Goal: Task Accomplishment & Management: Complete application form

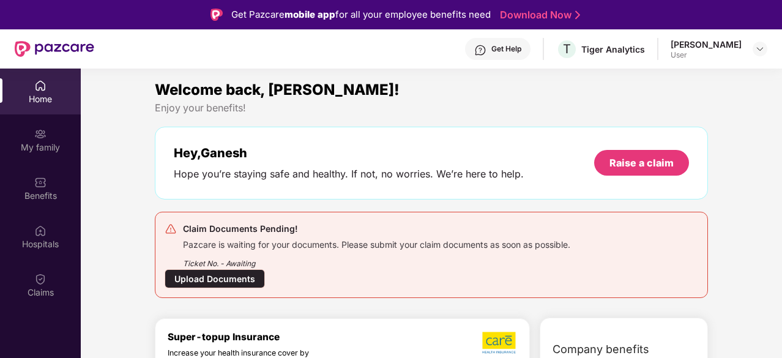
click at [231, 284] on div "Upload Documents" at bounding box center [214, 278] width 100 height 19
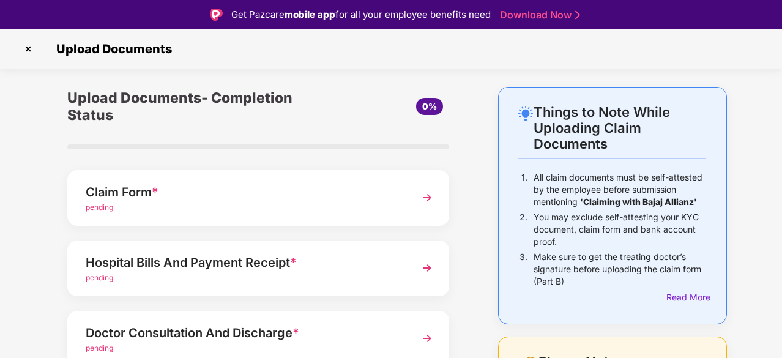
click at [231, 216] on div "Claim Form * pending" at bounding box center [258, 198] width 382 height 56
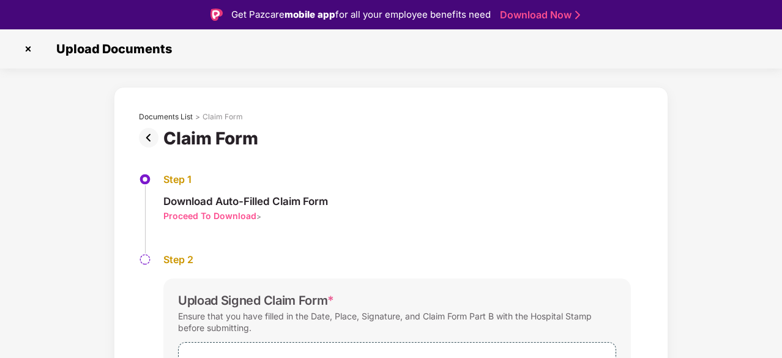
scroll to position [29, 0]
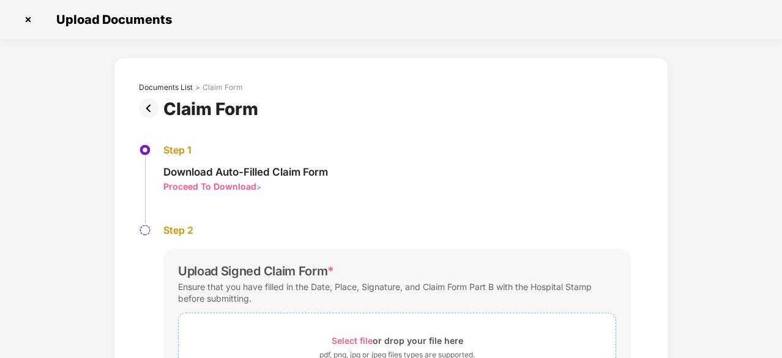
click at [443, 330] on span "Select file or drop your file here pdf, png, jpg or jpeg files types are suppor…" at bounding box center [397, 351] width 437 height 58
click at [451, 333] on div "Select file or drop your file here" at bounding box center [396, 340] width 131 height 17
click at [347, 338] on span "Select file" at bounding box center [351, 340] width 41 height 10
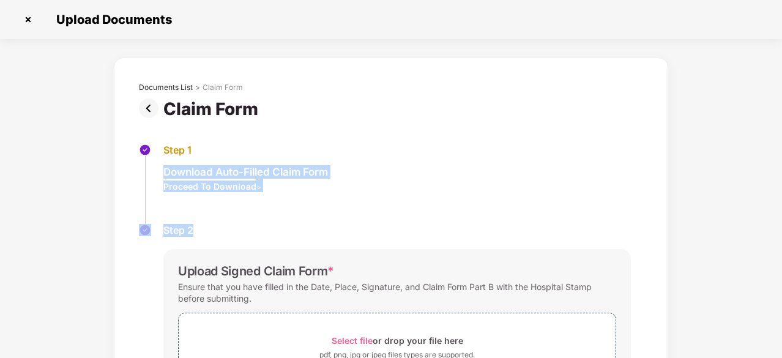
drag, startPoint x: 780, startPoint y: 137, endPoint x: 782, endPoint y: 225, distance: 88.1
click at [781, 225] on html "Get Pazcare mobile app for all your employee benefits need Download Now Upload …" at bounding box center [391, 150] width 782 height 358
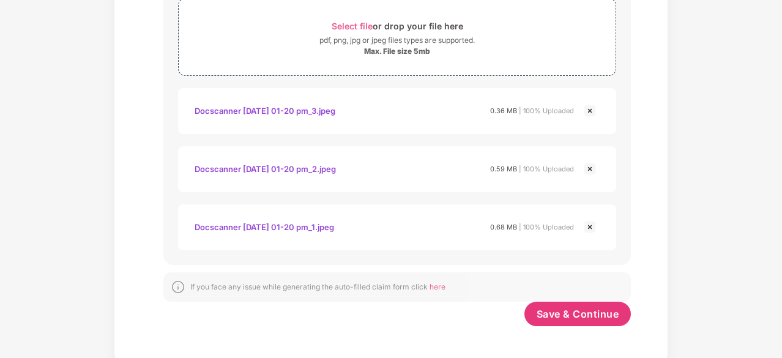
scroll to position [319, 0]
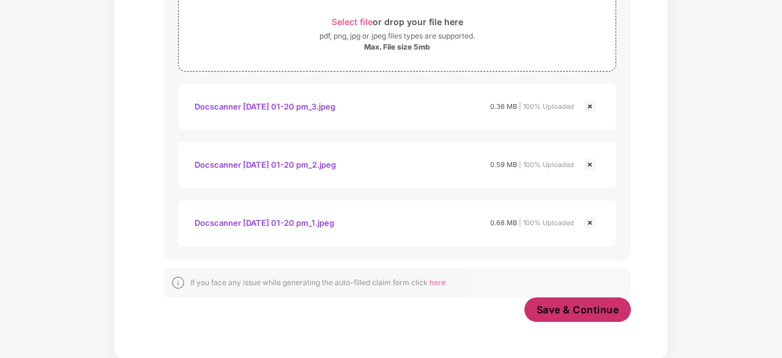
click at [576, 309] on span "Save & Continue" at bounding box center [577, 309] width 83 height 13
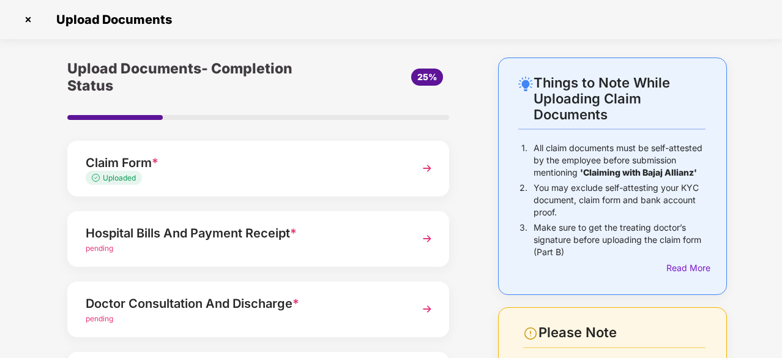
click at [127, 232] on div "Hospital Bills And Payment Receipt *" at bounding box center [244, 233] width 316 height 20
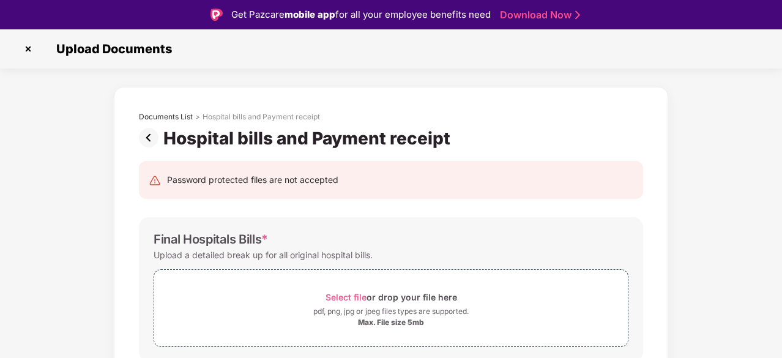
scroll to position [29, 0]
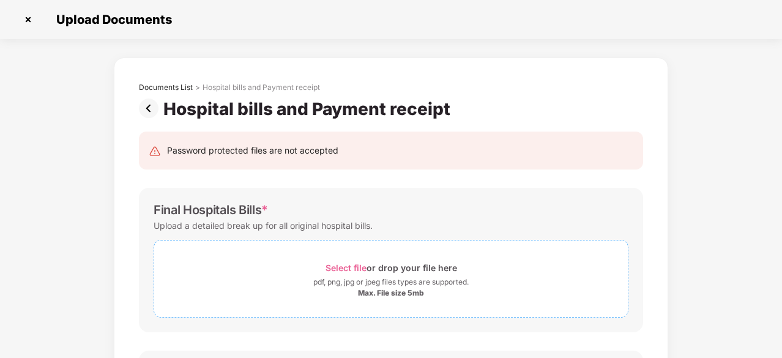
click at [341, 272] on span "Select file" at bounding box center [345, 267] width 41 height 10
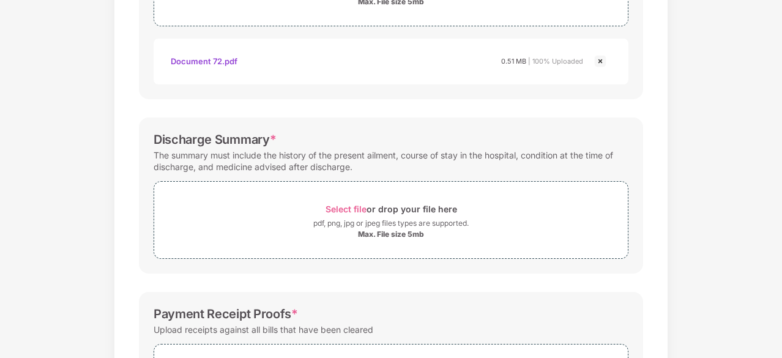
scroll to position [391, 0]
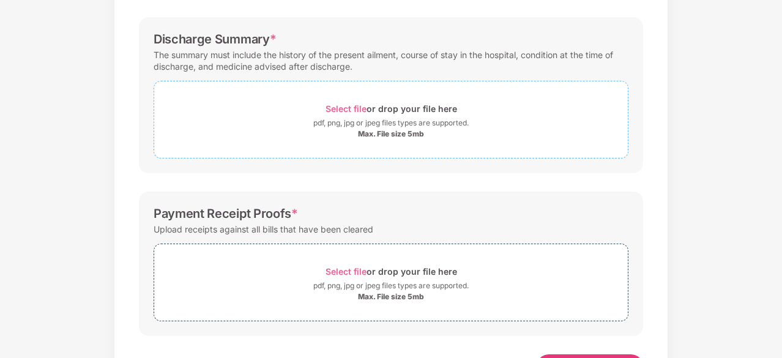
click at [369, 119] on div "pdf, png, jpg or jpeg files types are supported." at bounding box center [390, 123] width 155 height 12
click at [766, 193] on div "Documents List > Hospital bills and Payment receipt Hospital bills and Payment …" at bounding box center [391, 38] width 782 height 744
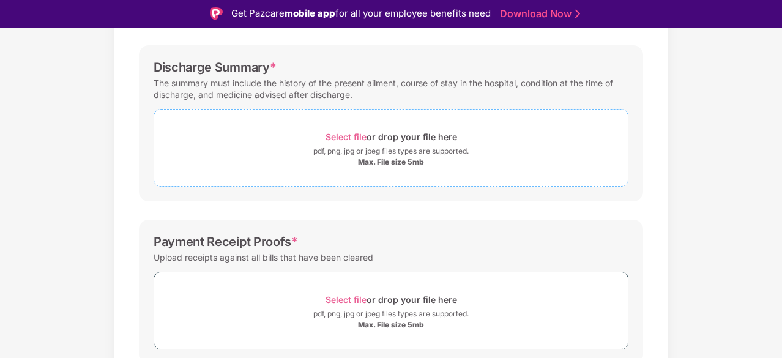
click at [466, 136] on div "Select file or drop your file here" at bounding box center [390, 136] width 473 height 17
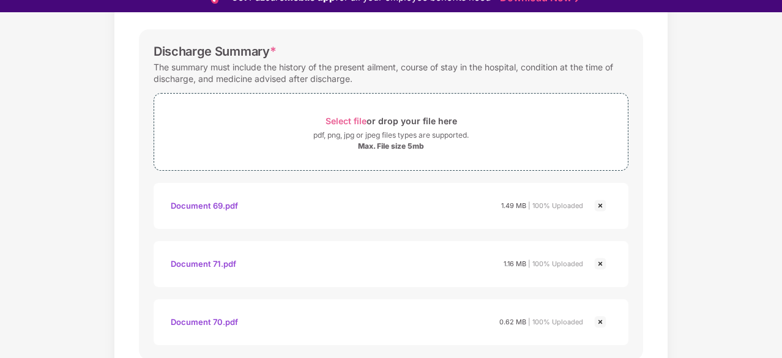
scroll to position [29, 0]
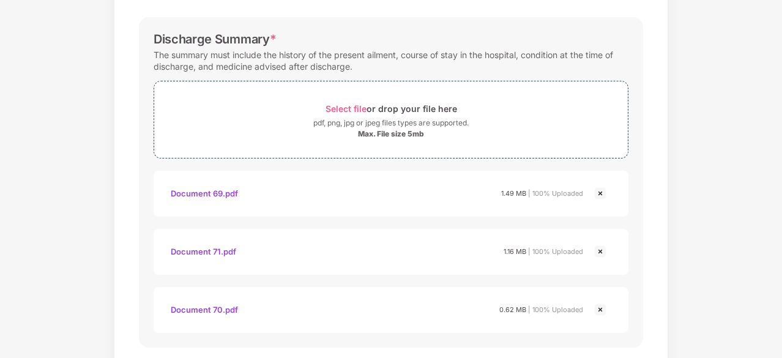
click at [667, 269] on div "Documents List > Hospital bills and Payment receipt Hospital bills and Payment …" at bounding box center [391, 125] width 782 height 918
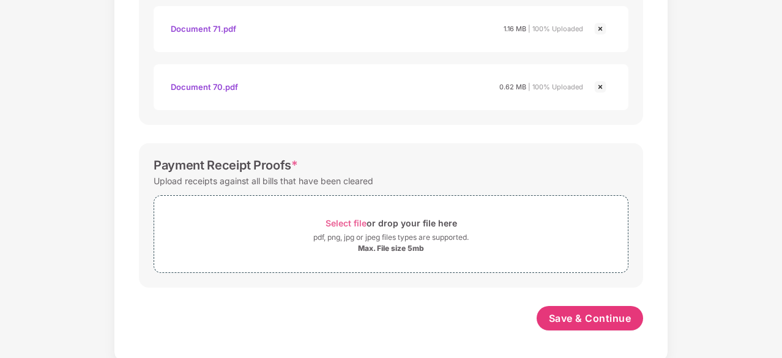
scroll to position [616, 0]
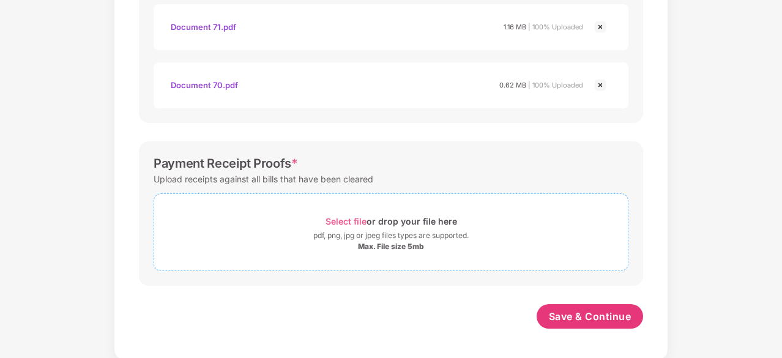
click at [329, 220] on span "Select file" at bounding box center [345, 221] width 41 height 10
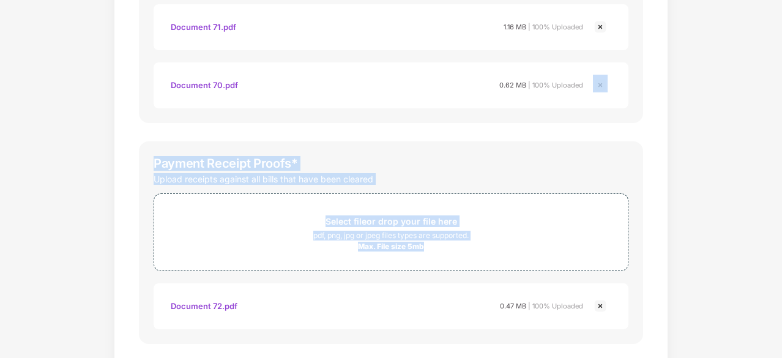
drag, startPoint x: 780, startPoint y: 237, endPoint x: 780, endPoint y: 109, distance: 127.2
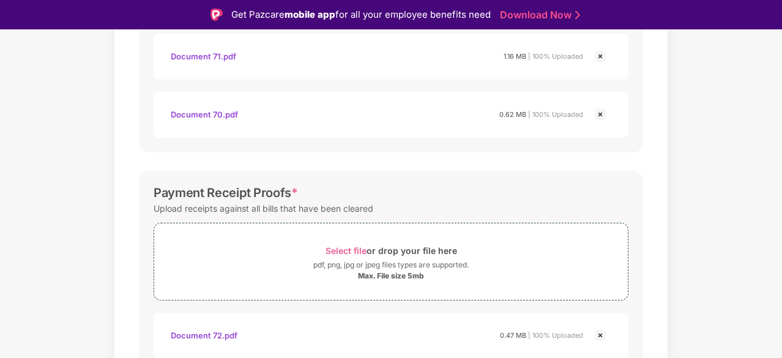
scroll to position [29, 0]
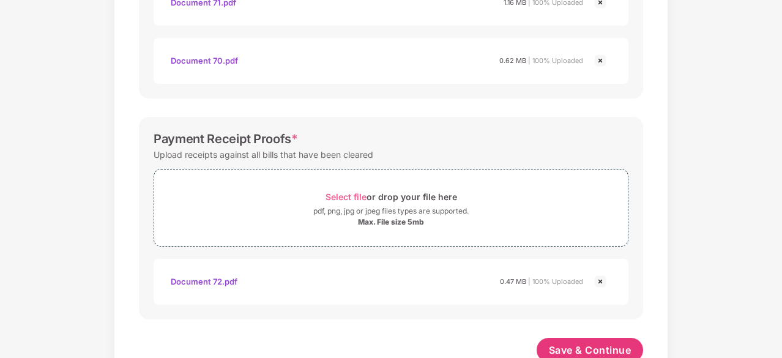
scroll to position [674, 0]
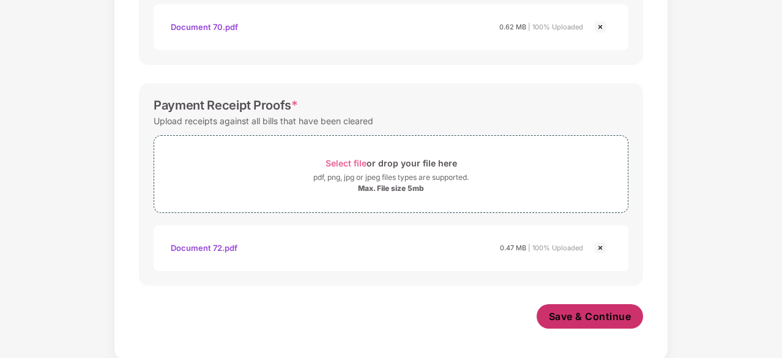
click at [607, 316] on span "Save & Continue" at bounding box center [590, 315] width 83 height 13
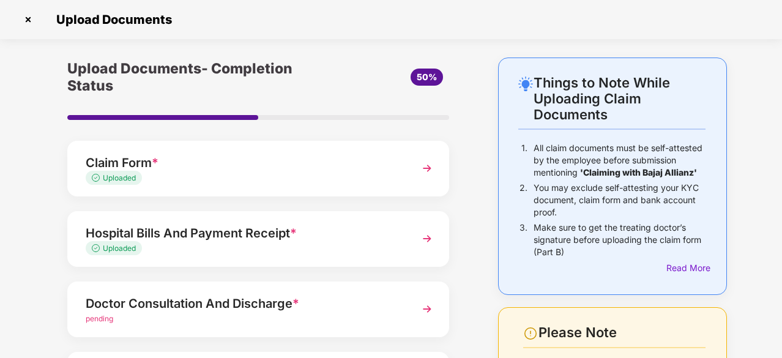
click at [757, 124] on div "Things to Note While Uploading Claim Documents 1. All claim documents must be s…" at bounding box center [391, 307] width 782 height 500
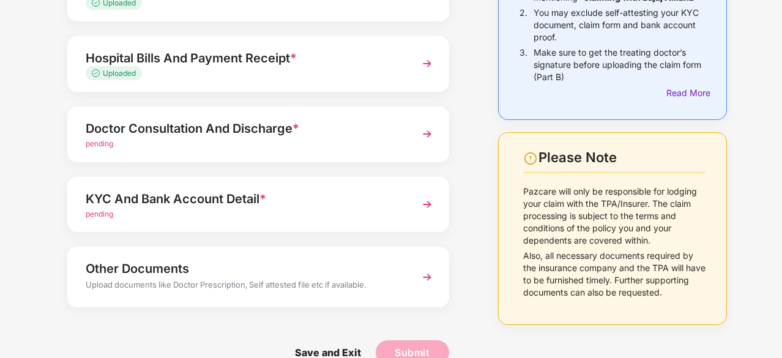
scroll to position [150, 0]
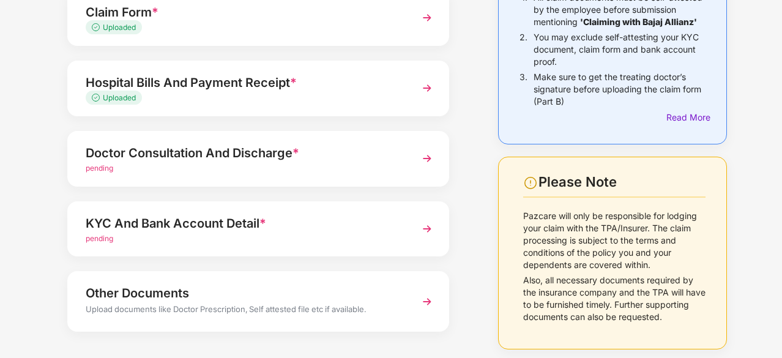
click at [219, 164] on div "pending" at bounding box center [244, 169] width 316 height 12
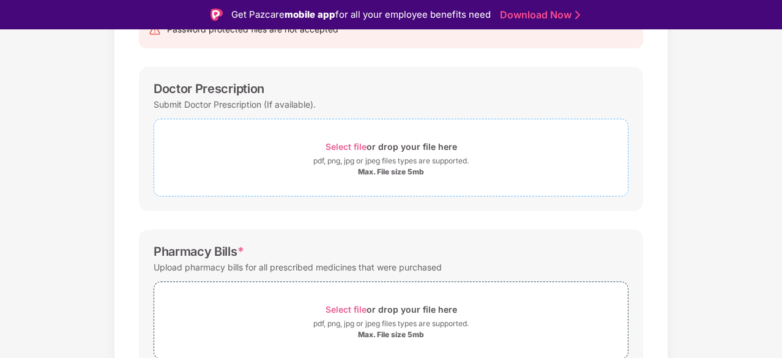
click at [390, 141] on div "Select file or drop your file here" at bounding box center [390, 146] width 131 height 17
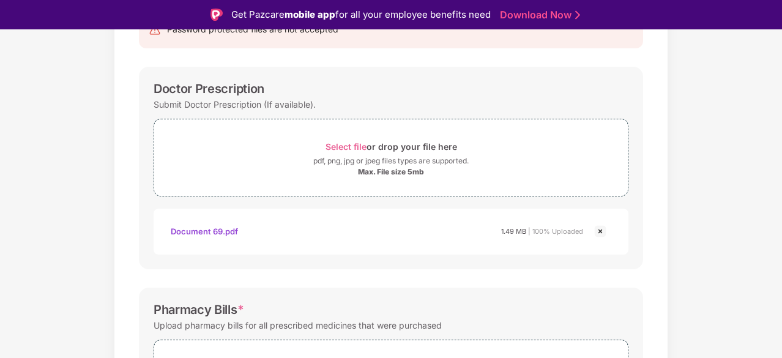
scroll to position [29, 0]
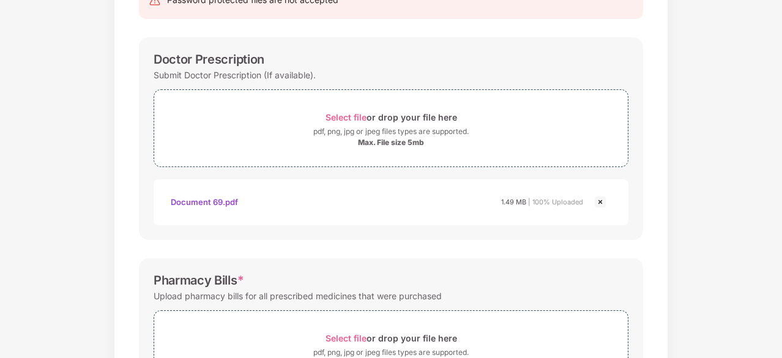
click at [736, 195] on div "Documents List > Doctor consultation and discharge summary Doctor consultation …" at bounding box center [391, 279] width 782 height 744
click at [775, 281] on div "Documents List > Doctor consultation and discharge summary Doctor consultation …" at bounding box center [391, 279] width 782 height 744
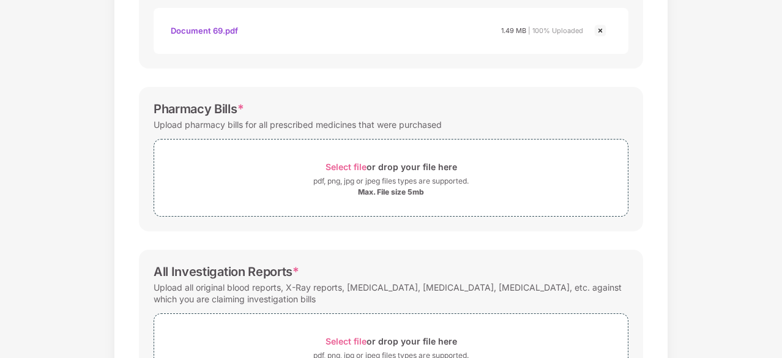
scroll to position [442, 0]
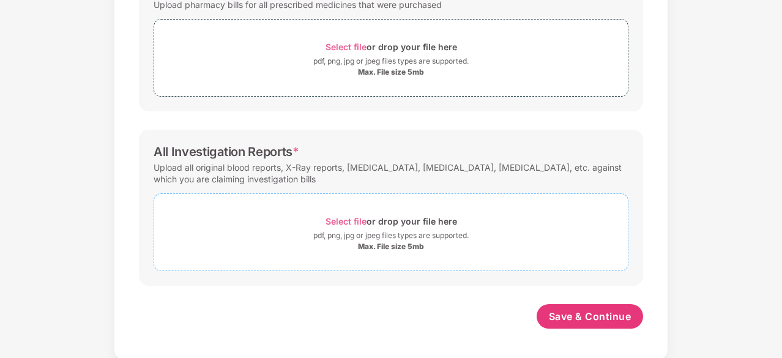
click at [433, 226] on div "Select file or drop your file here" at bounding box center [390, 221] width 131 height 17
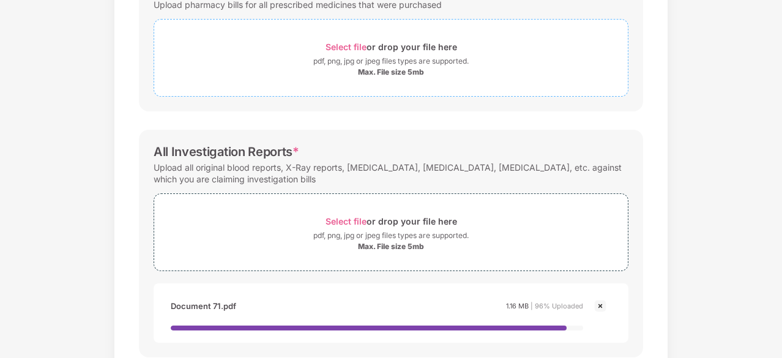
click at [358, 48] on span "Select file" at bounding box center [345, 47] width 41 height 10
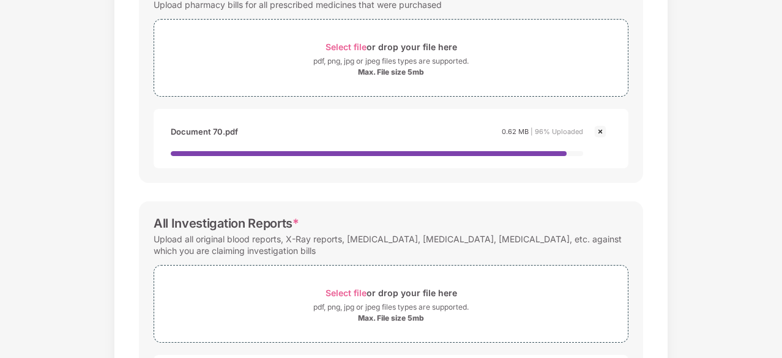
click at [649, 188] on div "Password protected files are not accepted Doctor Prescription Submit Doctor Pre…" at bounding box center [390, 80] width 541 height 805
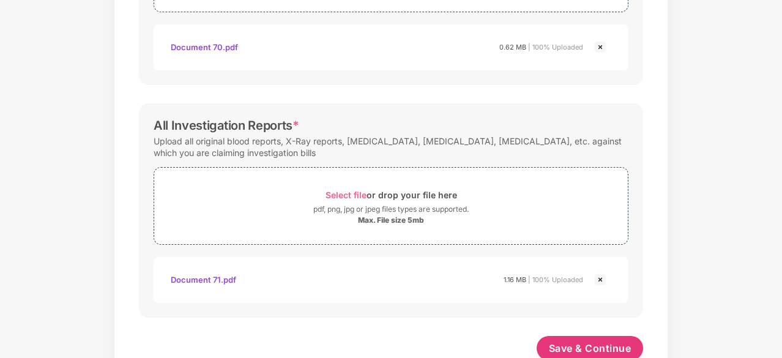
scroll to position [558, 0]
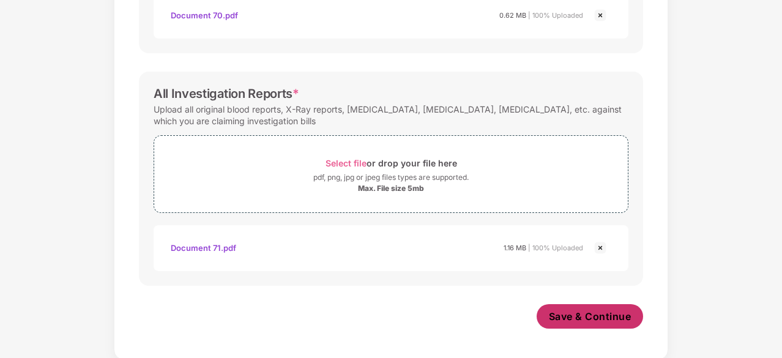
click at [577, 320] on span "Save & Continue" at bounding box center [590, 315] width 83 height 13
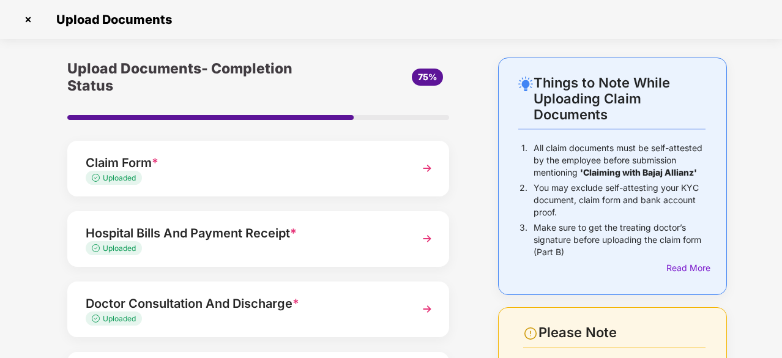
click at [477, 255] on div "Upload Documents- Completion Status 75% Claim Form * Uploaded Hospital Bills An…" at bounding box center [258, 307] width 443 height 500
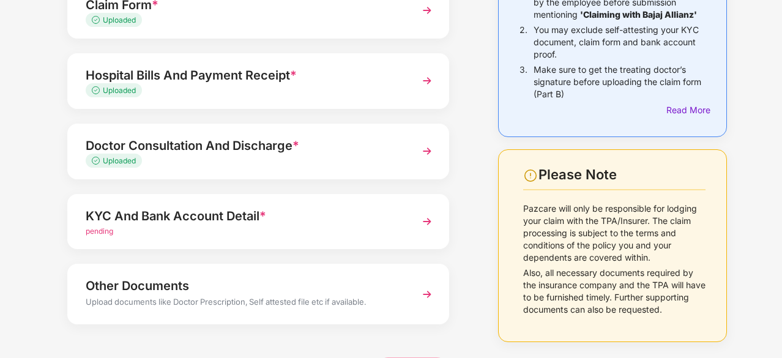
scroll to position [199, 0]
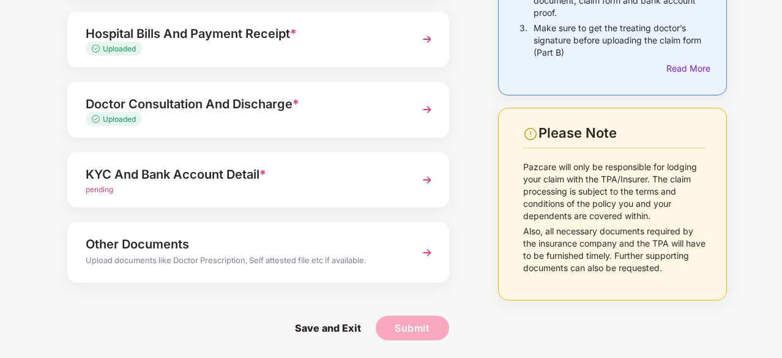
click at [191, 158] on div "KYC And Bank Account Detail * pending" at bounding box center [258, 180] width 382 height 56
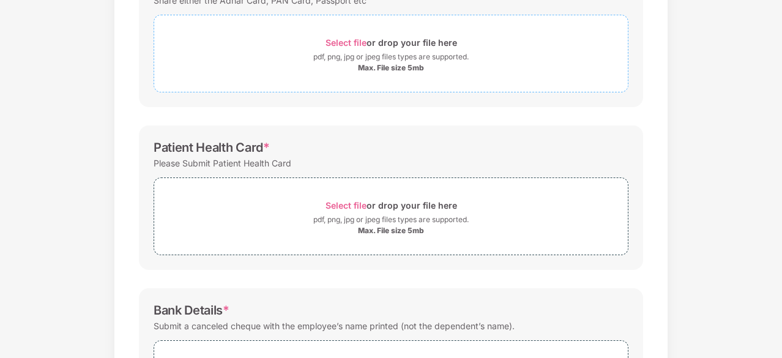
scroll to position [127, 0]
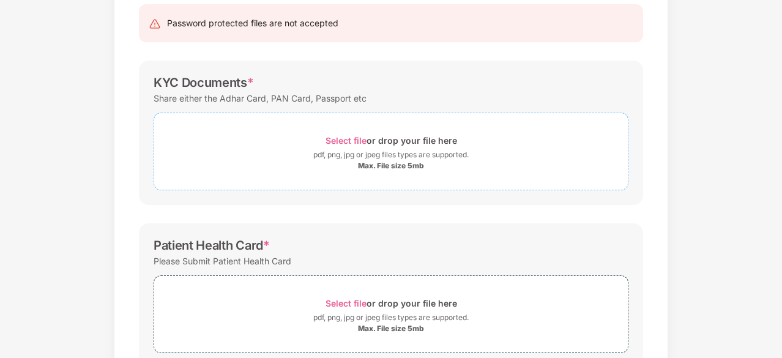
click at [352, 140] on span "Select file" at bounding box center [345, 140] width 41 height 10
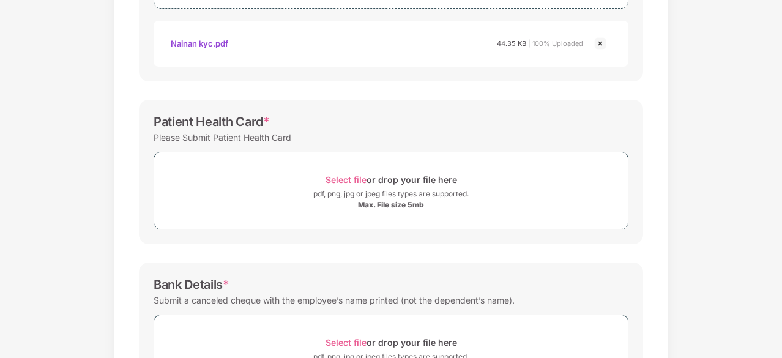
scroll to position [347, 0]
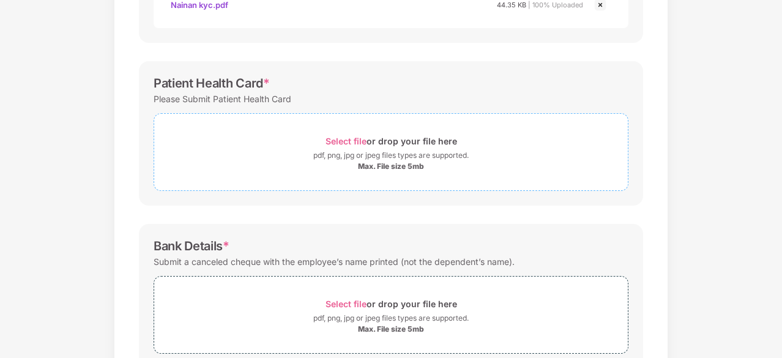
click at [392, 142] on div "Select file or drop your file here" at bounding box center [390, 141] width 131 height 17
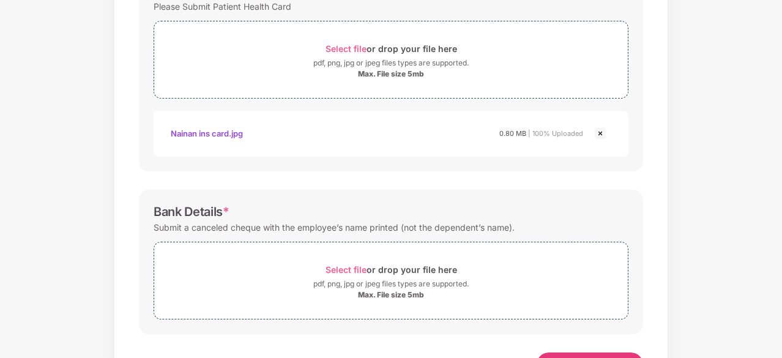
scroll to position [488, 0]
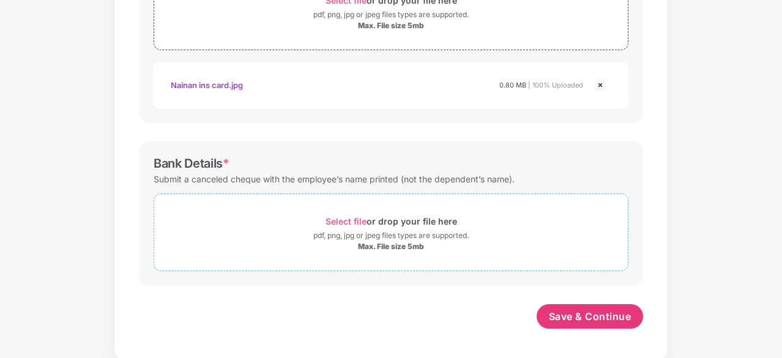
click at [477, 221] on div "Select file or drop your file here" at bounding box center [390, 221] width 473 height 17
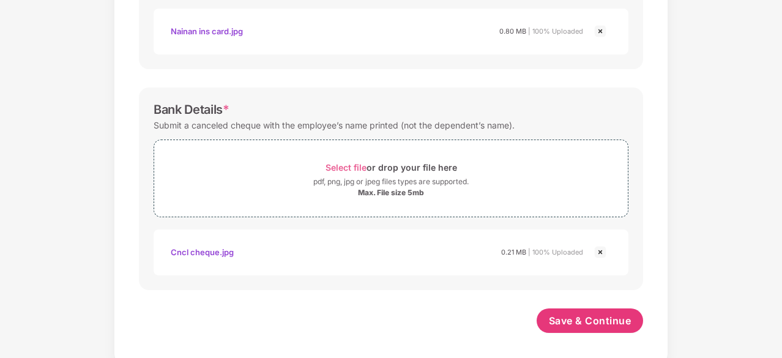
scroll to position [546, 0]
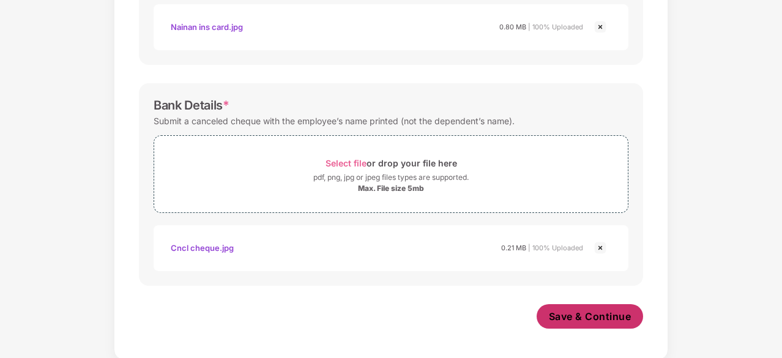
click at [562, 319] on span "Save & Continue" at bounding box center [590, 315] width 83 height 13
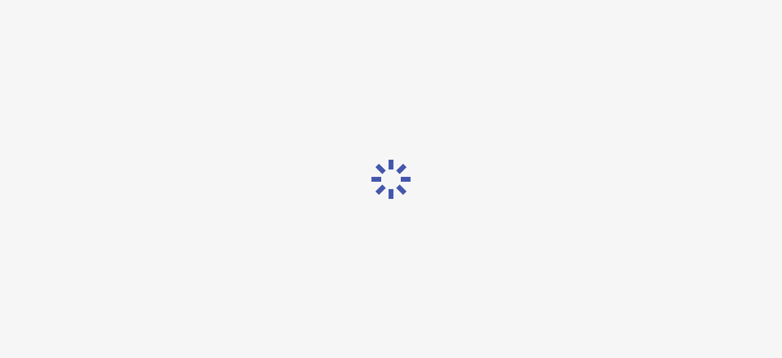
scroll to position [0, 0]
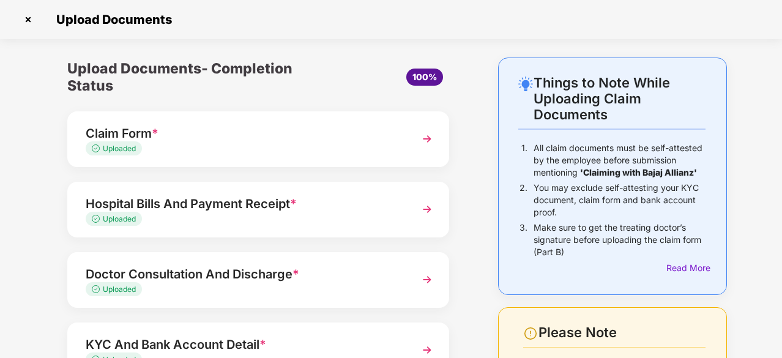
click at [466, 256] on div "Upload Documents- Completion Status 100% Claim Form * Uploaded Hospital Bills A…" at bounding box center [258, 292] width 443 height 471
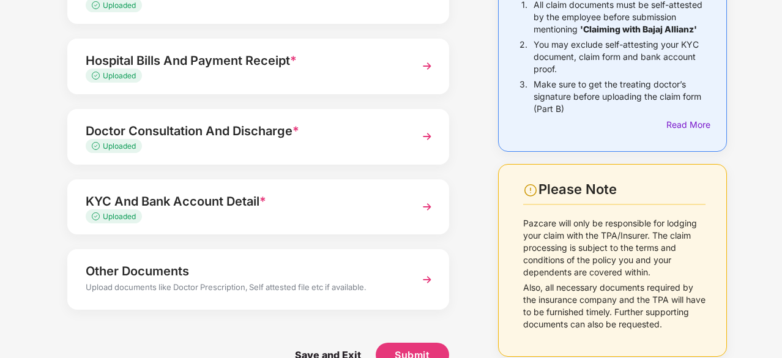
scroll to position [170, 0]
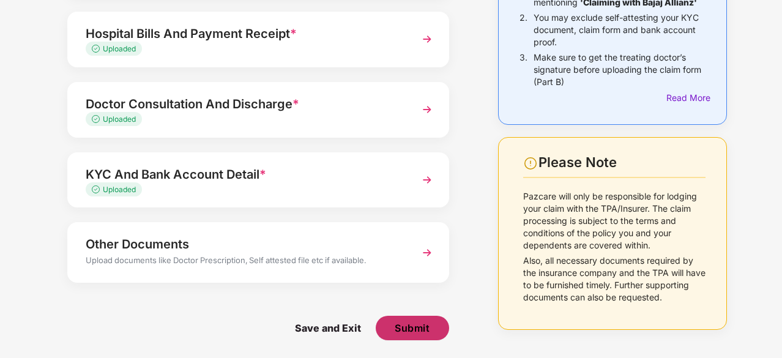
click at [401, 338] on button "Submit" at bounding box center [411, 328] width 73 height 24
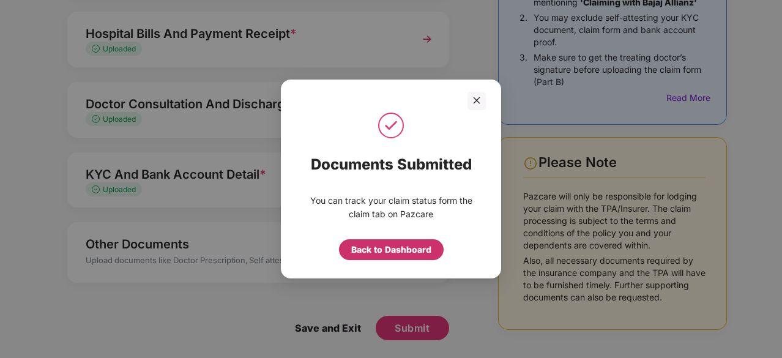
click at [379, 252] on div "Back to Dashboard" at bounding box center [391, 249] width 80 height 13
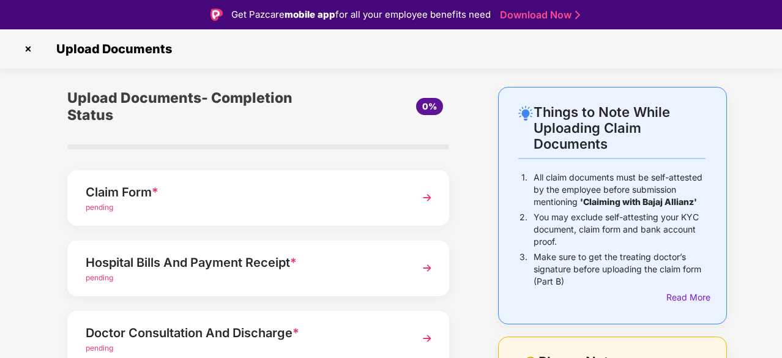
click at [760, 99] on div "Things to Note While Uploading Claim Documents 1. All claim documents must be s…" at bounding box center [391, 337] width 782 height 500
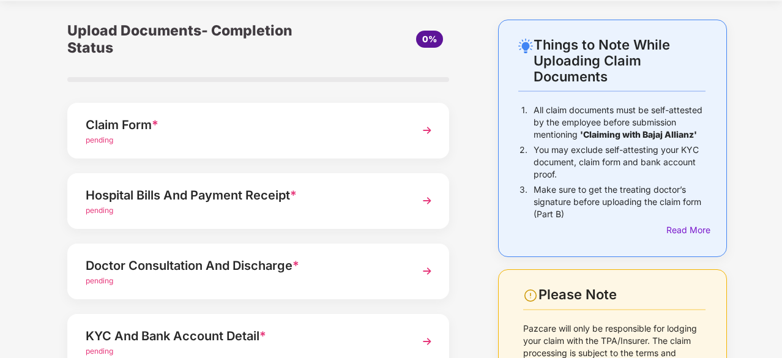
scroll to position [28, 0]
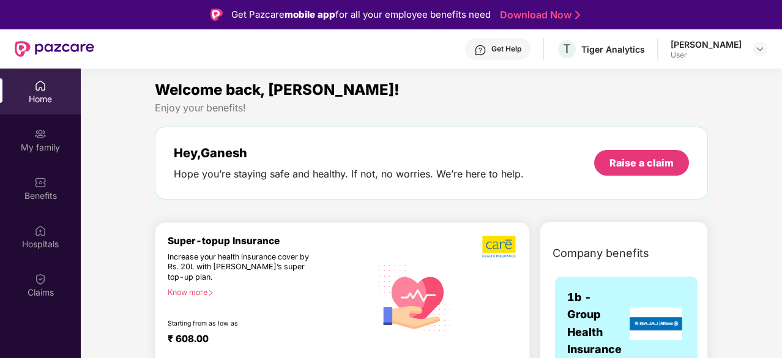
click at [520, 89] on div "Welcome back, [PERSON_NAME]!" at bounding box center [431, 89] width 553 height 23
click at [22, 104] on div "Home" at bounding box center [40, 99] width 81 height 12
click at [40, 80] on img at bounding box center [40, 85] width 12 height 12
click at [507, 103] on div "Enjoy your benefits!" at bounding box center [431, 108] width 553 height 13
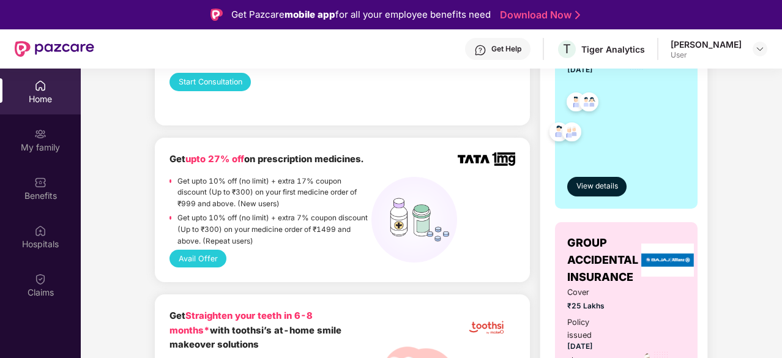
scroll to position [514, 0]
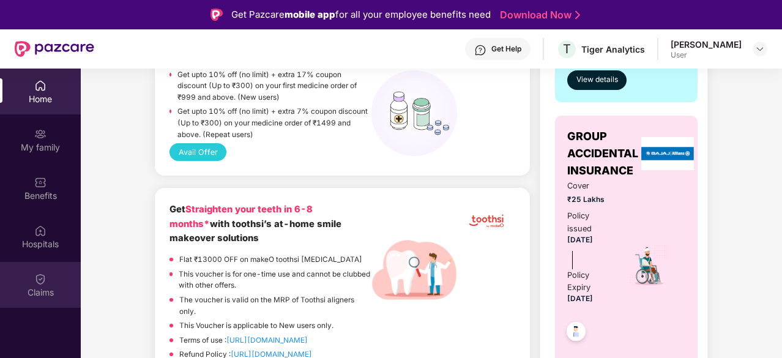
click at [33, 281] on div "Claims" at bounding box center [40, 285] width 81 height 46
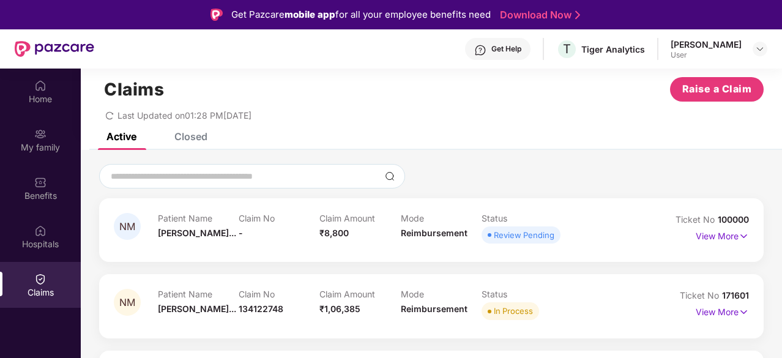
scroll to position [68, 0]
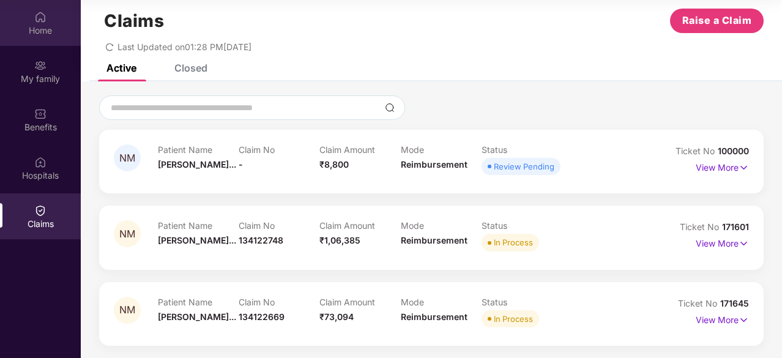
click at [45, 26] on div "Home" at bounding box center [40, 30] width 81 height 12
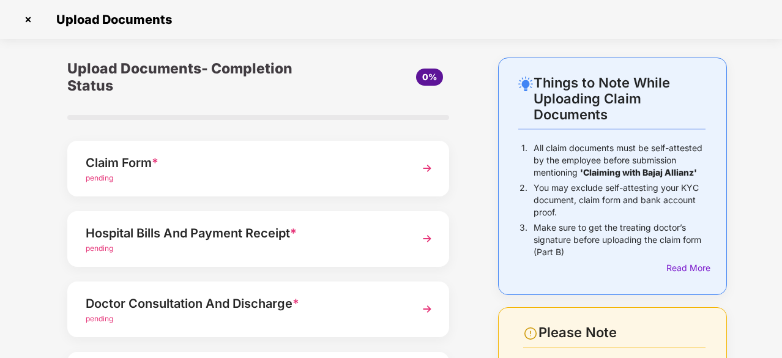
scroll to position [28, 0]
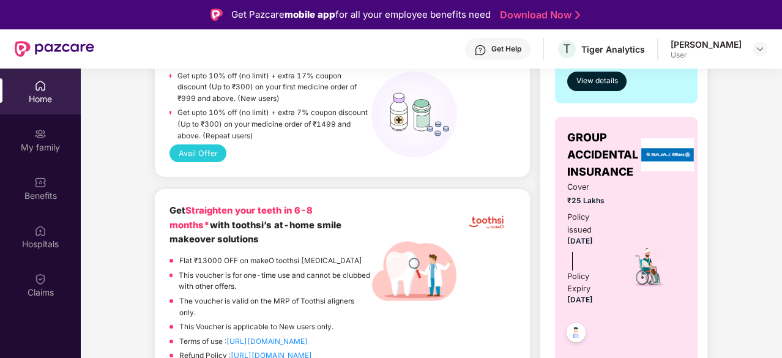
scroll to position [514, 0]
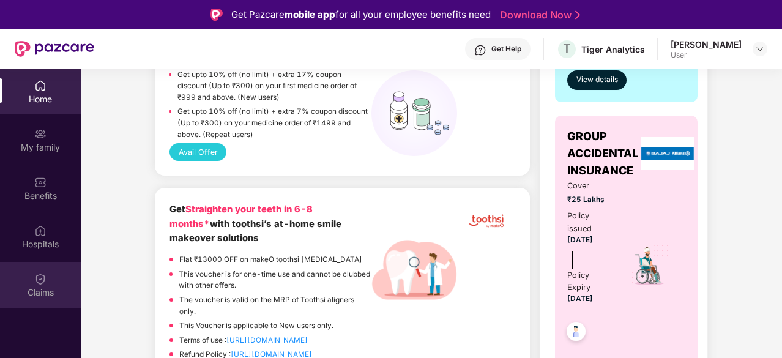
click at [50, 281] on div "Claims" at bounding box center [40, 285] width 81 height 46
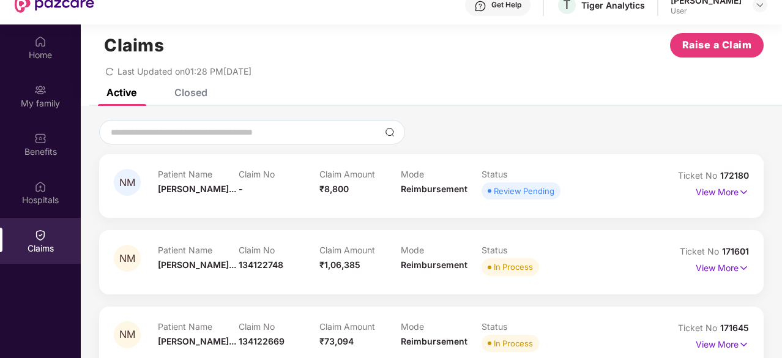
scroll to position [68, 0]
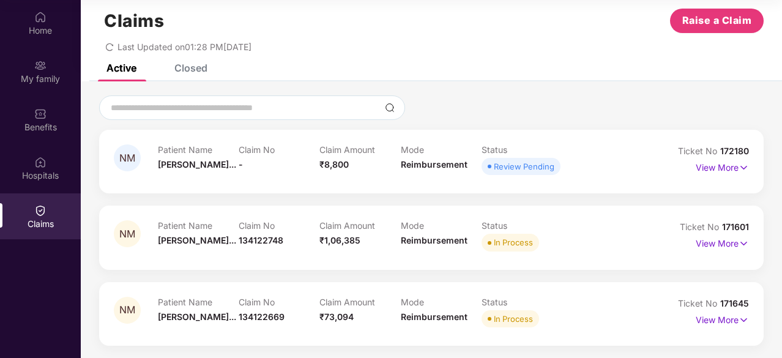
click at [394, 168] on div "Claim Amount ₹8,800" at bounding box center [359, 161] width 81 height 34
click at [458, 248] on div "Mode Reimbursement" at bounding box center [441, 237] width 81 height 34
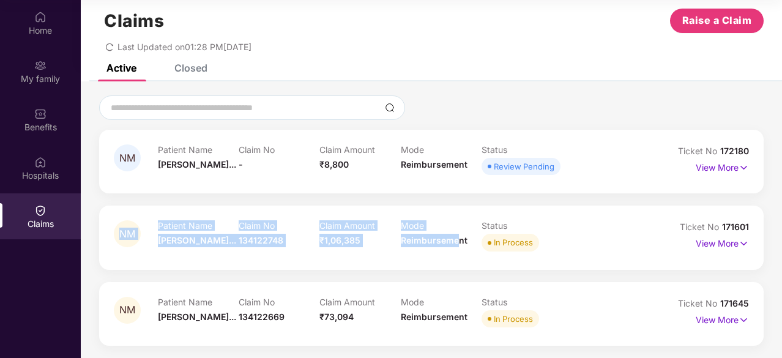
drag, startPoint x: 458, startPoint y: 248, endPoint x: 640, endPoint y: 189, distance: 191.1
click at [640, 189] on div "NM Patient Name Nainan Muruga... Claim No - Claim Amount ₹8,800 Mode Reimbursem…" at bounding box center [431, 238] width 664 height 216
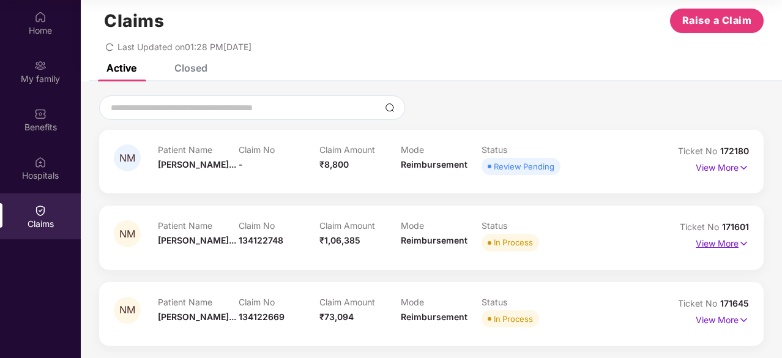
click at [721, 244] on p "View More" at bounding box center [721, 242] width 53 height 17
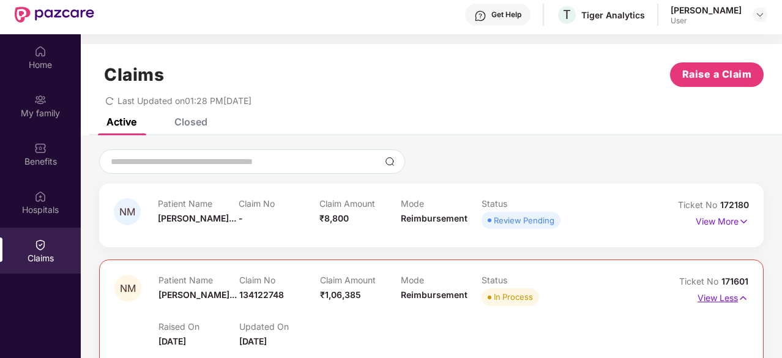
scroll to position [0, 0]
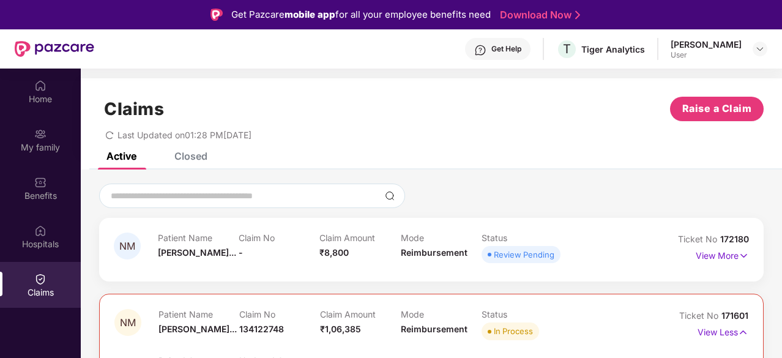
click at [585, 188] on div at bounding box center [431, 195] width 664 height 24
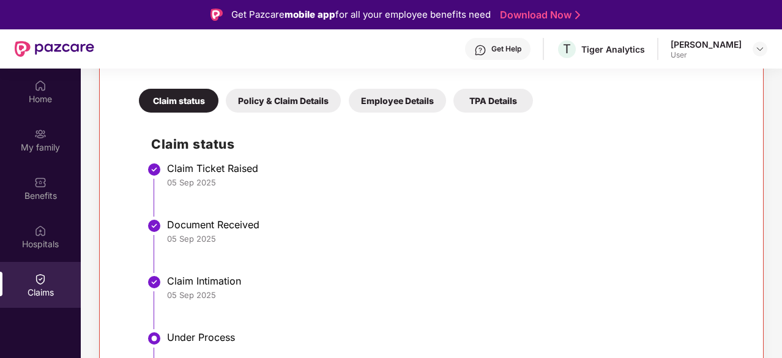
scroll to position [440, 0]
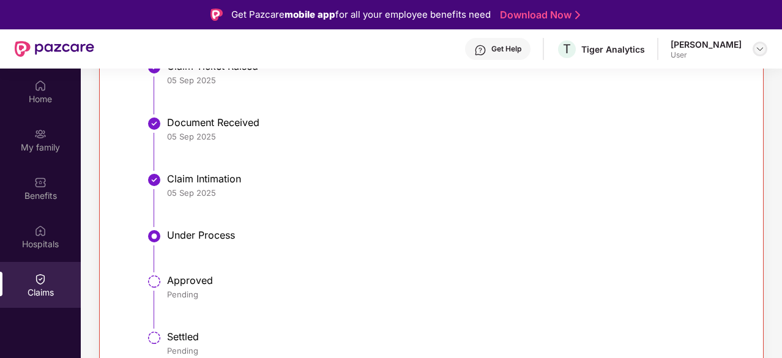
click at [758, 53] on img at bounding box center [760, 49] width 10 height 10
click at [658, 190] on div "05 Sep 2025" at bounding box center [451, 192] width 569 height 11
click at [32, 92] on div "Home" at bounding box center [40, 91] width 81 height 46
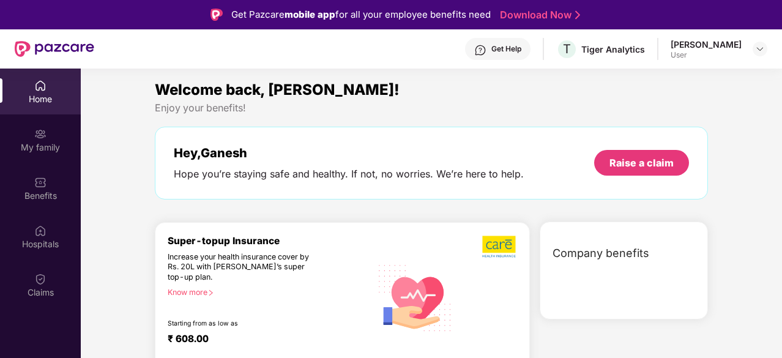
click at [735, 119] on div "Welcome back, Ganesh! Enjoy your benefits! Hey, Ganesh Hope you’re staying safe…" at bounding box center [431, 238] width 711 height 321
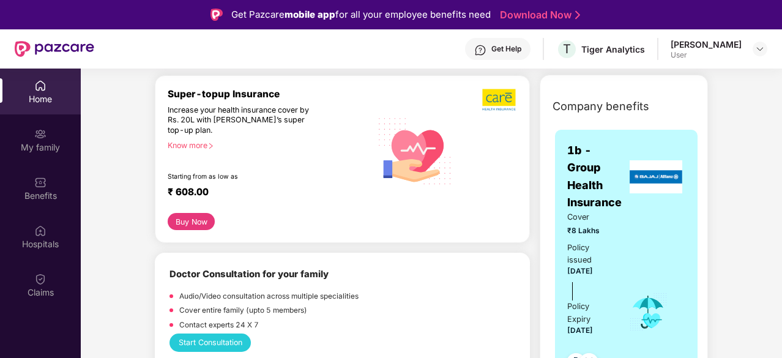
scroll to position [98, 0]
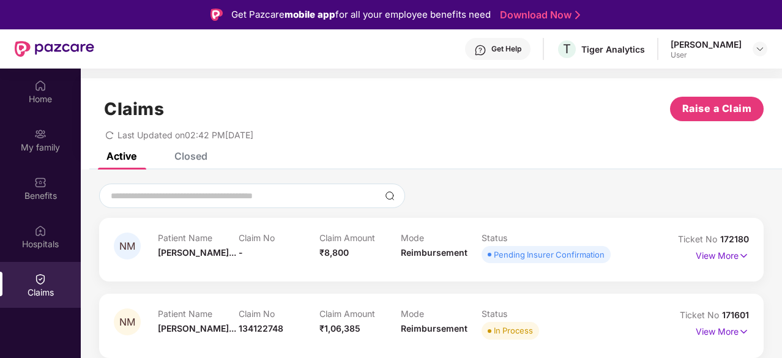
click at [605, 188] on div at bounding box center [431, 195] width 664 height 24
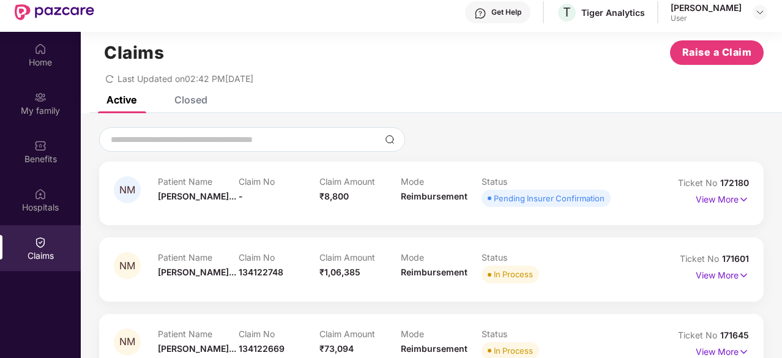
scroll to position [68, 0]
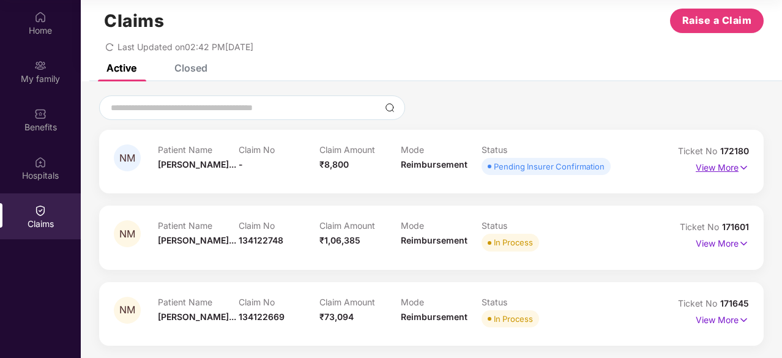
click at [715, 172] on p "View More" at bounding box center [721, 166] width 53 height 17
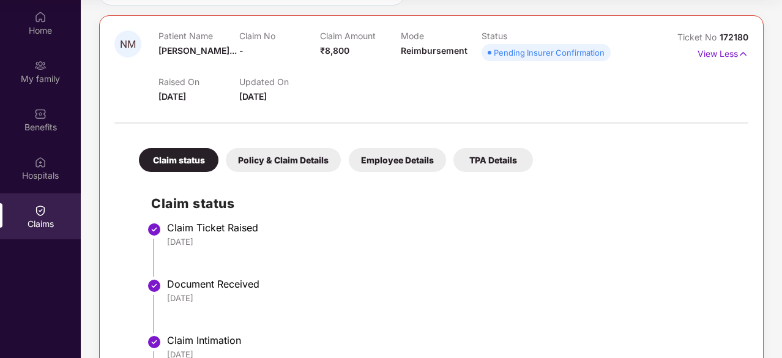
scroll to position [109, 0]
